Goal: Find specific page/section: Find specific page/section

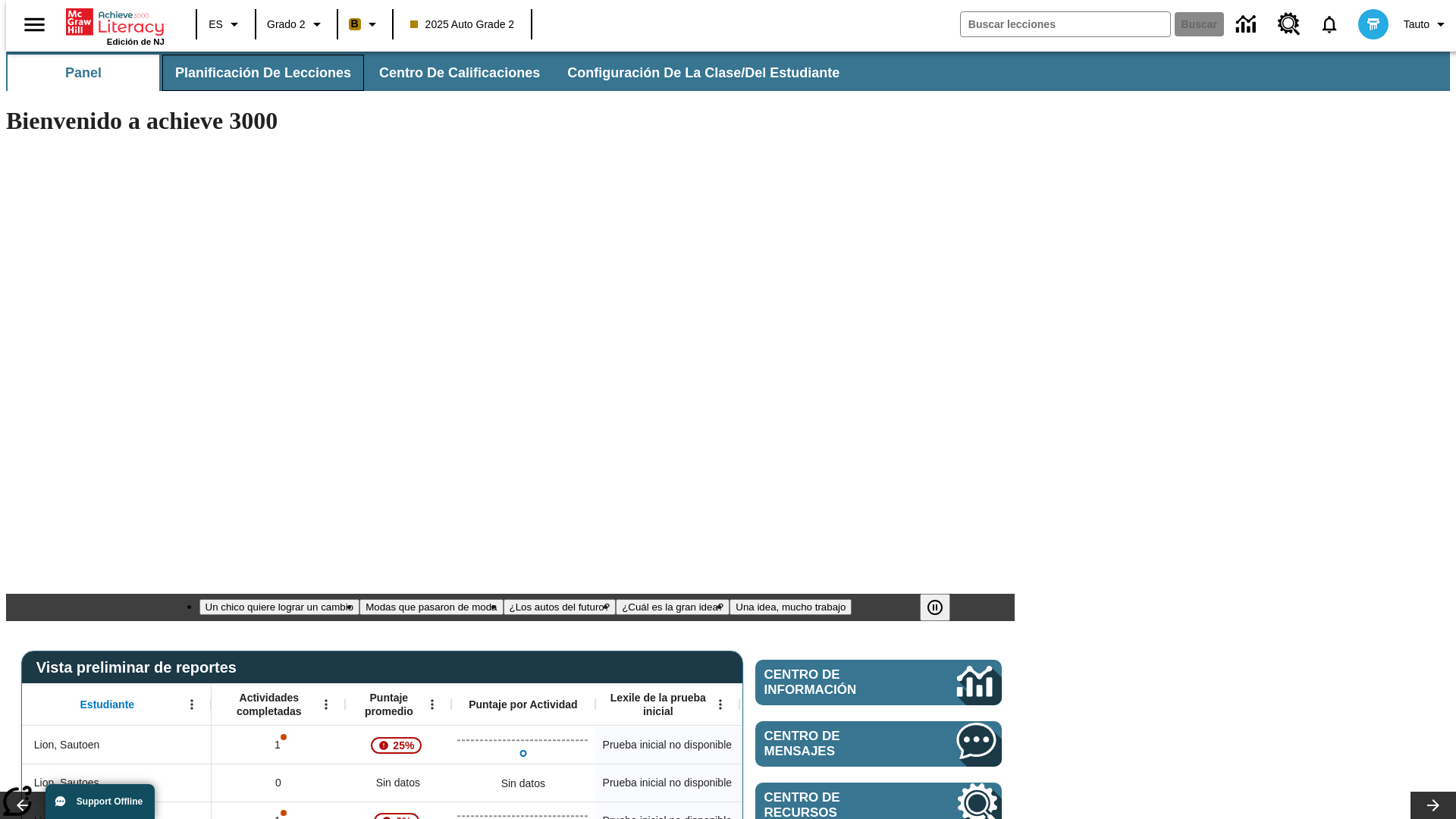
click at [254, 73] on span "Planificación de lecciones" at bounding box center [262, 73] width 176 height 18
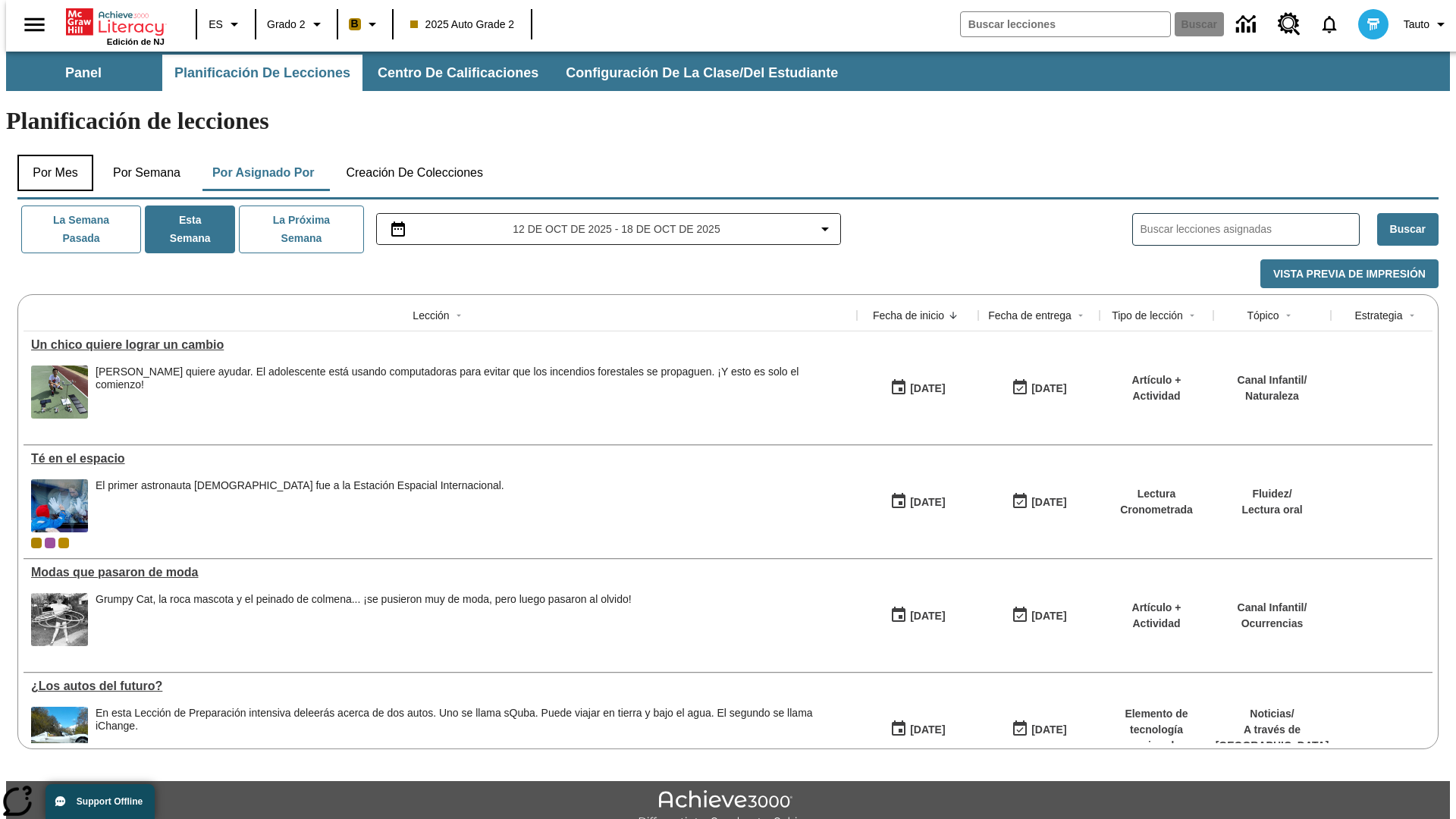
click at [49, 154] on button "Por mes" at bounding box center [55, 172] width 76 height 36
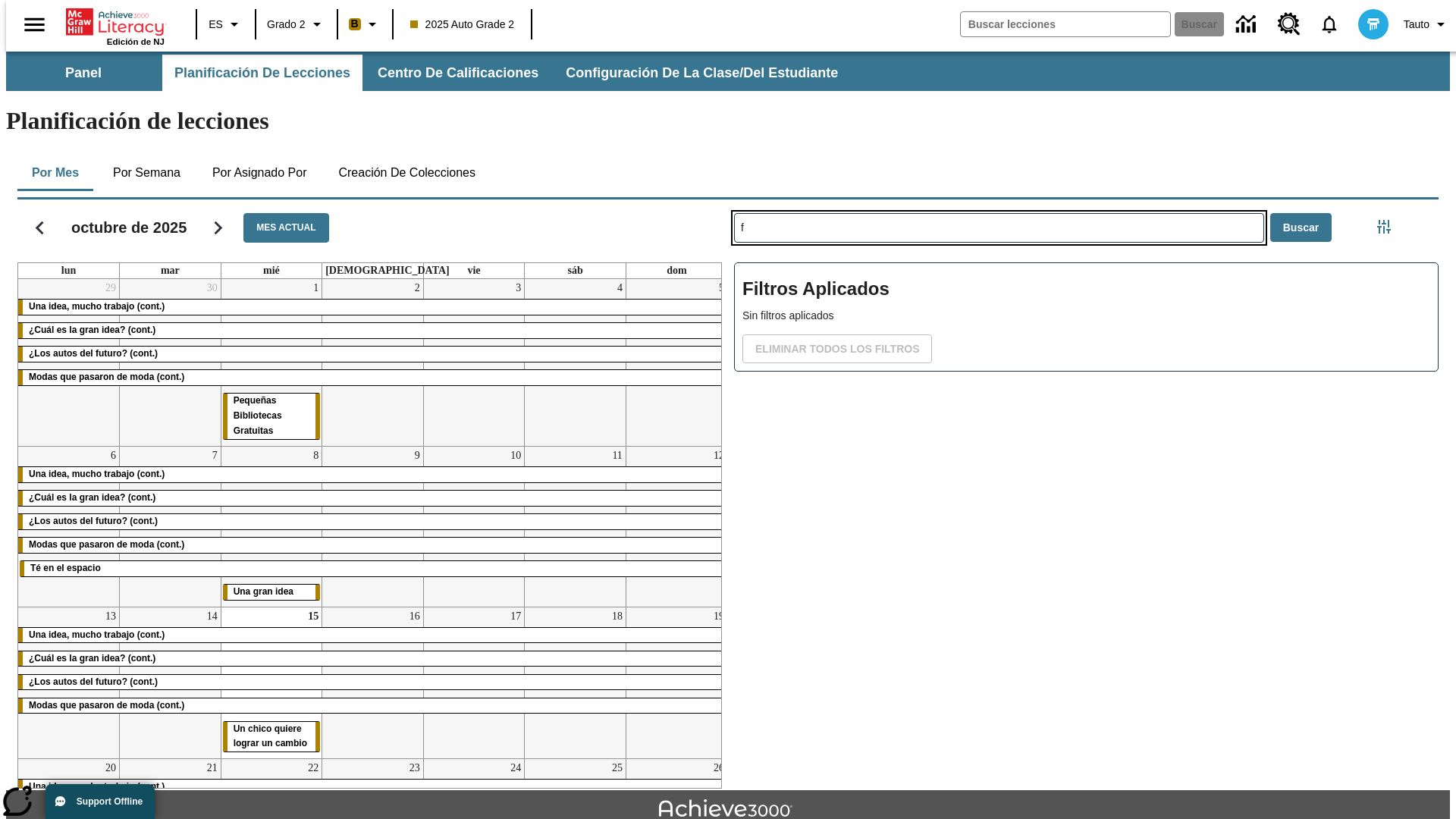
type input "f"
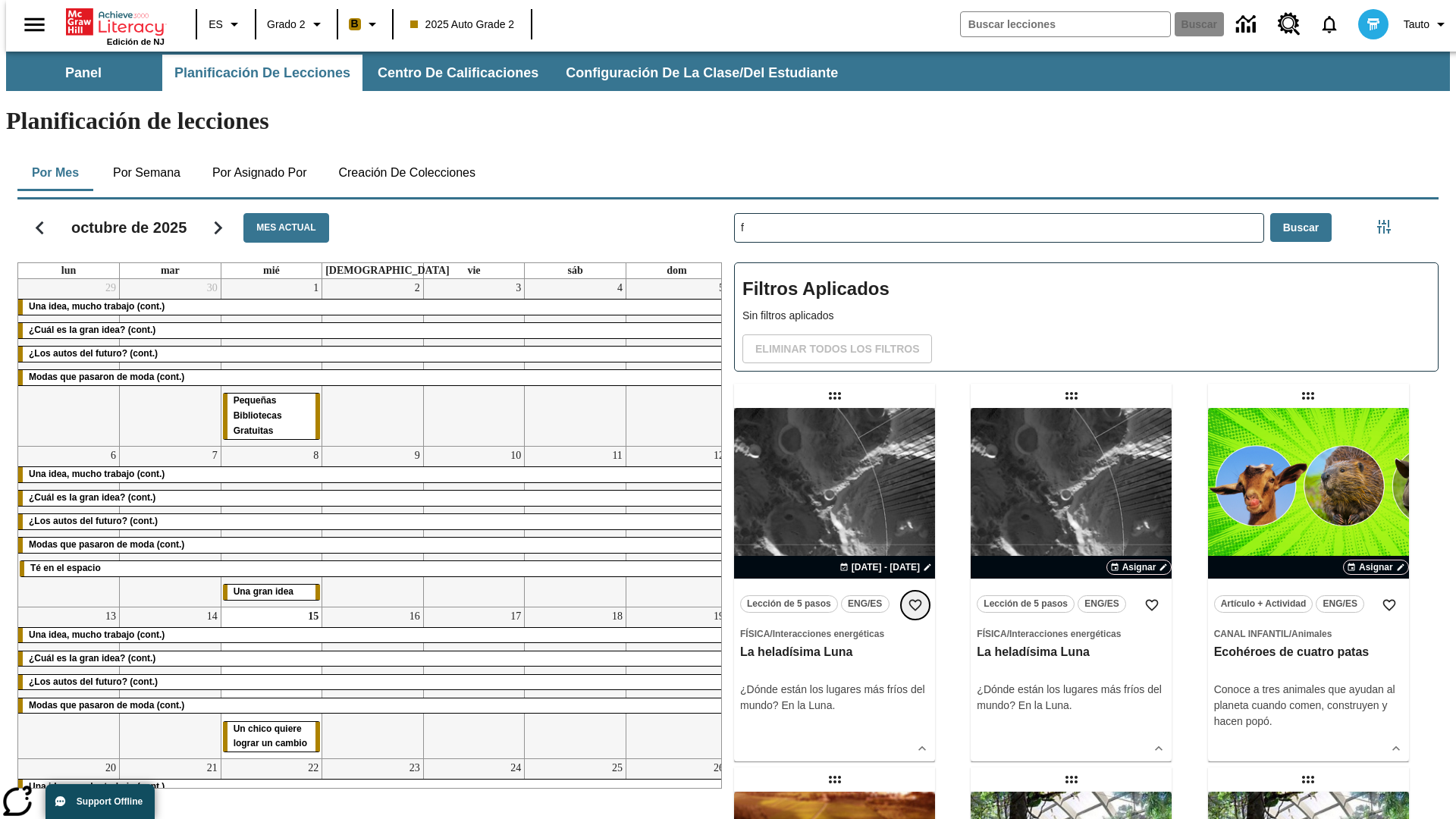
click at [915, 597] on icon "Añadir a mis Favoritas" at bounding box center [915, 605] width 15 height 15
click at [110, 20] on icon "Portada" at bounding box center [116, 22] width 101 height 31
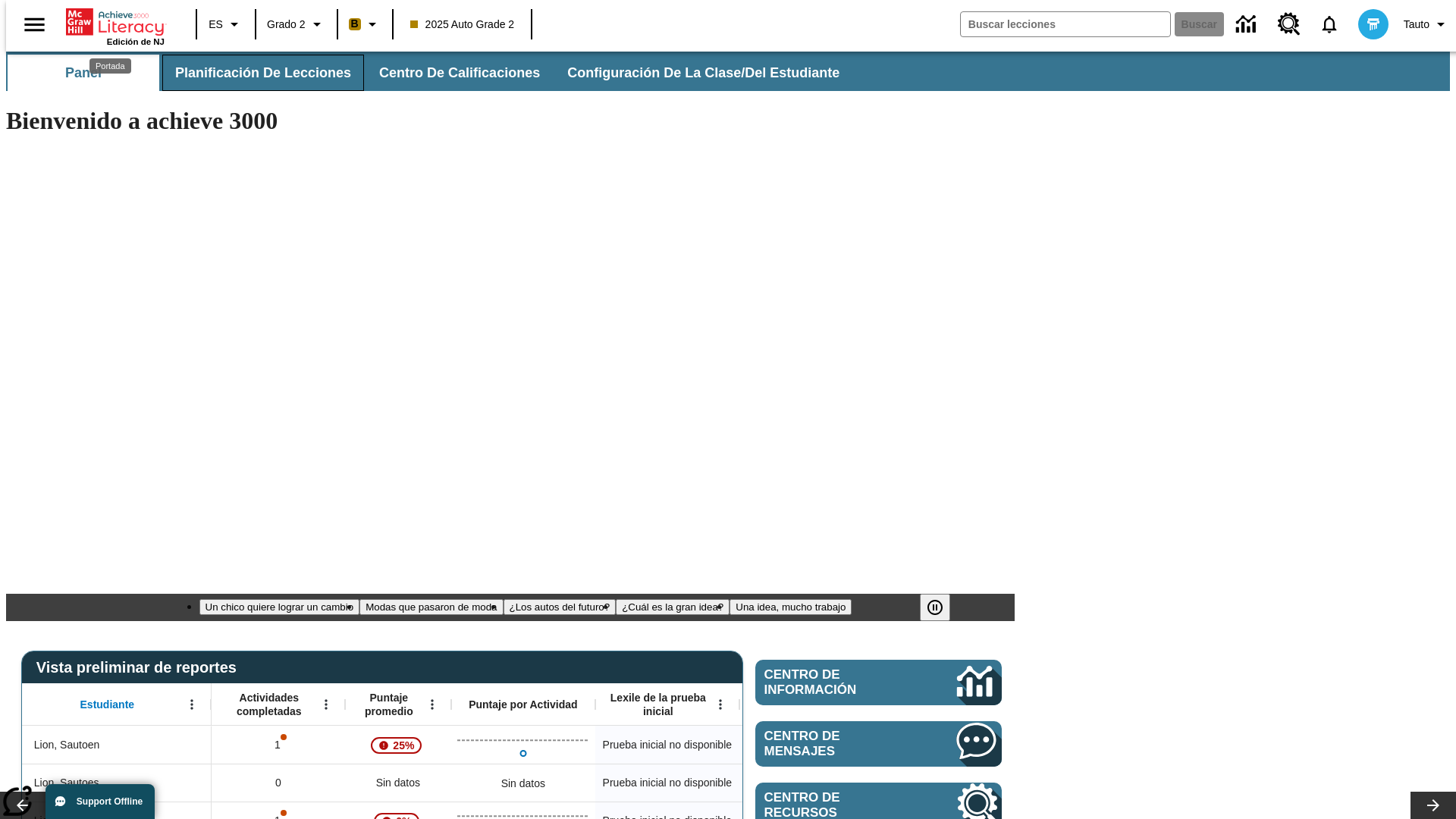
click at [254, 73] on span "Planificación de lecciones" at bounding box center [262, 73] width 176 height 18
